Goal: Information Seeking & Learning: Learn about a topic

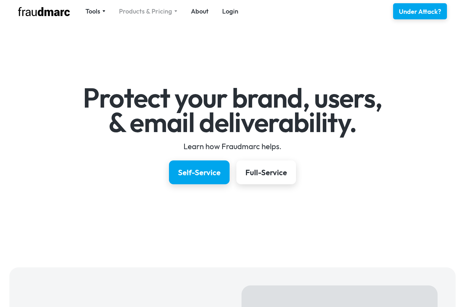
click at [134, 12] on div "Products & Pricing" at bounding box center [145, 11] width 53 height 9
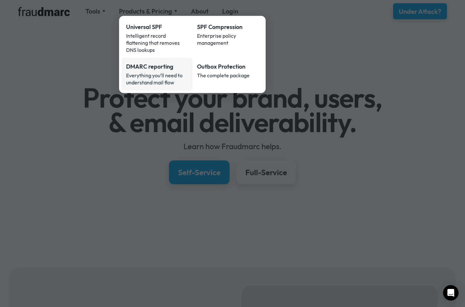
click at [157, 63] on div "DMARC reporting" at bounding box center [157, 67] width 62 height 8
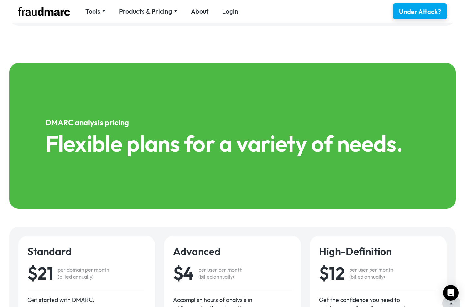
scroll to position [756, 0]
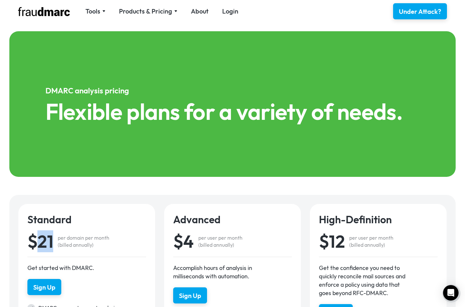
drag, startPoint x: 51, startPoint y: 244, endPoint x: 41, endPoint y: 244, distance: 10.6
click at [41, 244] on div "$21" at bounding box center [40, 241] width 26 height 17
copy div "21"
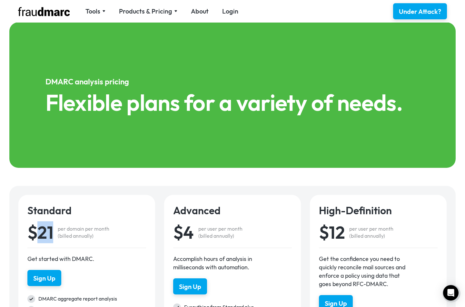
scroll to position [774, 0]
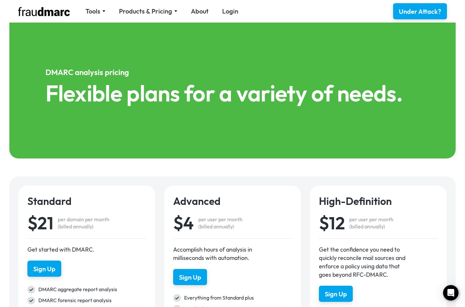
click at [188, 222] on div "$4" at bounding box center [183, 222] width 21 height 17
copy div "4"
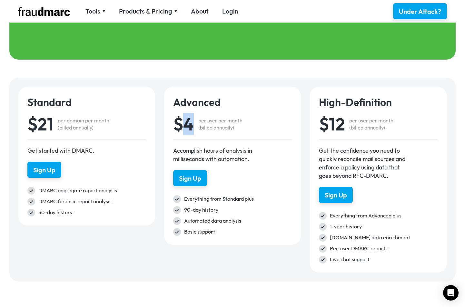
scroll to position [872, 0]
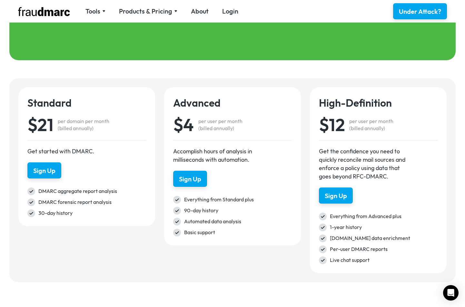
click at [282, 236] on div "Basic support" at bounding box center [238, 233] width 108 height 8
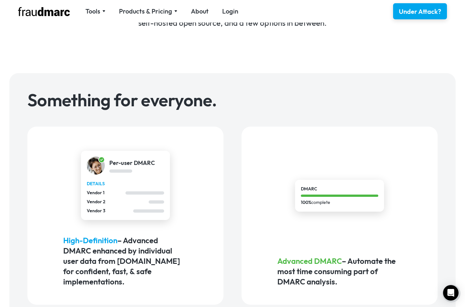
scroll to position [294, 0]
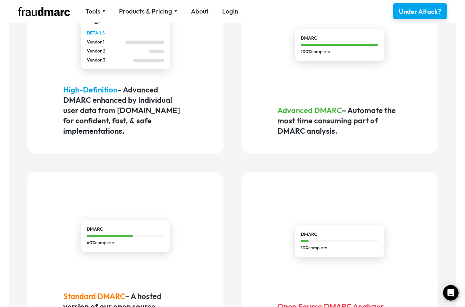
click at [310, 109] on span "Advanced DMARC" at bounding box center [309, 110] width 64 height 10
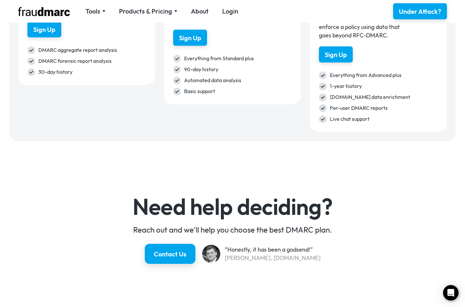
scroll to position [1032, 0]
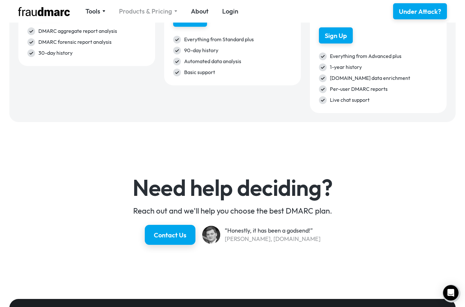
click at [162, 12] on div "Products & Pricing" at bounding box center [145, 11] width 53 height 9
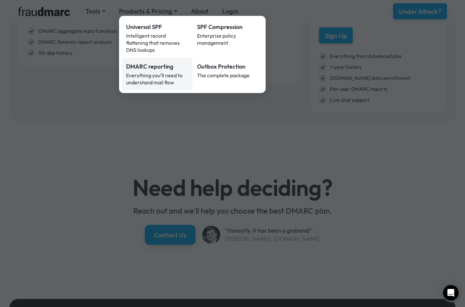
click at [172, 63] on div "DMARC reporting" at bounding box center [157, 67] width 62 height 8
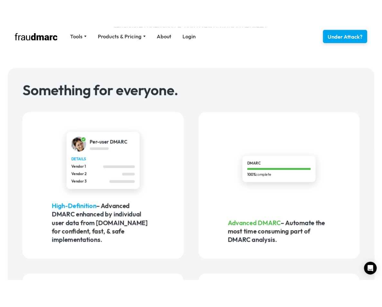
scroll to position [87, 0]
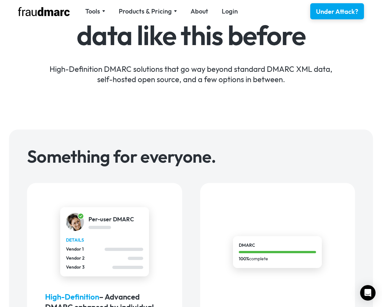
click at [135, 6] on div "Tools SPF Record Check Inspect any domain's SPF record and learn how to fix it …" at bounding box center [191, 11] width 364 height 23
click at [135, 8] on div "Products & Pricing" at bounding box center [145, 11] width 53 height 9
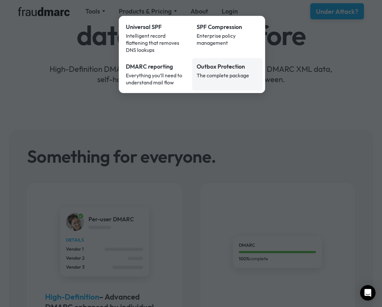
click at [216, 63] on div "Outbox Protection" at bounding box center [228, 67] width 62 height 8
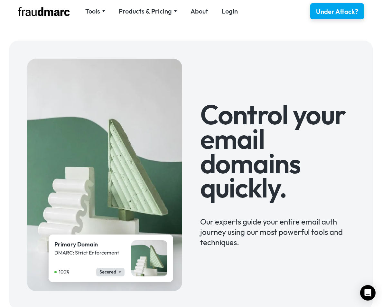
click at [153, 16] on div "Tools SPF Record Check Inspect any domain's SPF record and learn how to fix it …" at bounding box center [191, 11] width 364 height 23
click at [150, 11] on div "Products & Pricing" at bounding box center [145, 11] width 53 height 9
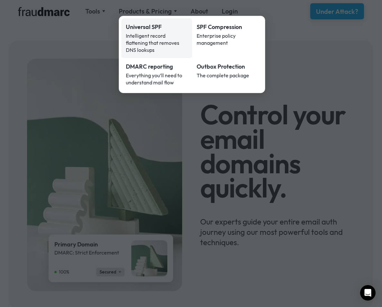
click at [151, 35] on div "Intelligent record flattening that removes DNS lookups" at bounding box center [157, 42] width 62 height 21
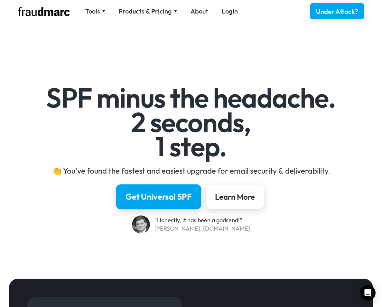
click at [184, 192] on div "Get Universal SPF" at bounding box center [159, 196] width 66 height 11
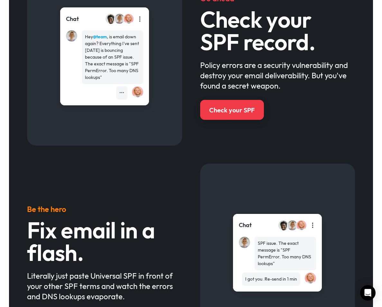
scroll to position [259, 0]
